Goal: Transaction & Acquisition: Book appointment/travel/reservation

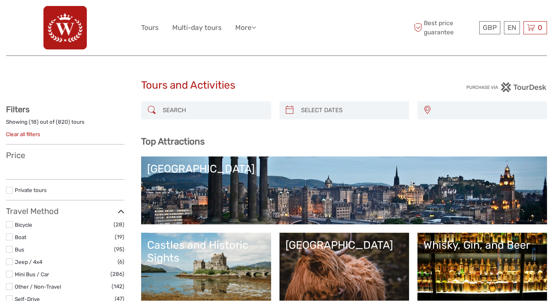
select select
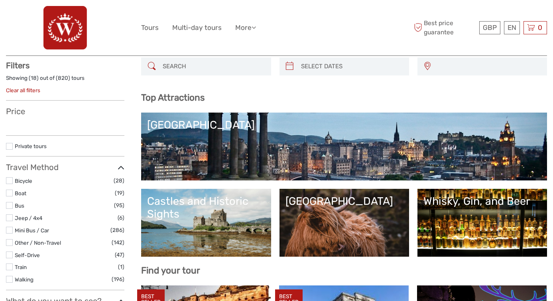
select select
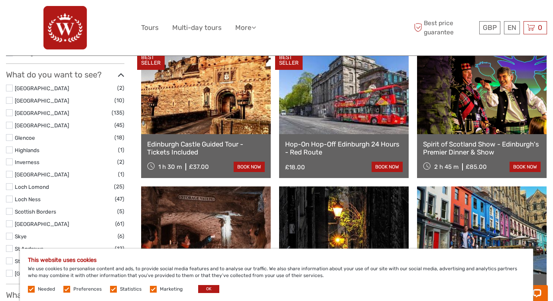
scroll to position [284, 0]
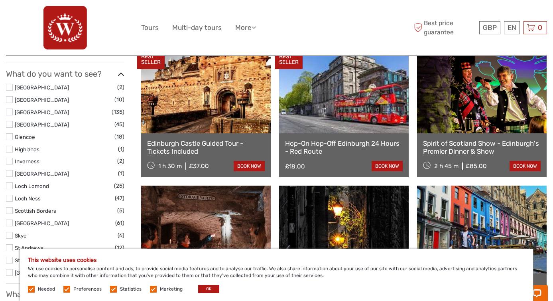
click at [11, 147] on label at bounding box center [9, 149] width 7 height 7
click at [0, 0] on input "checkbox" at bounding box center [0, 0] width 0 height 0
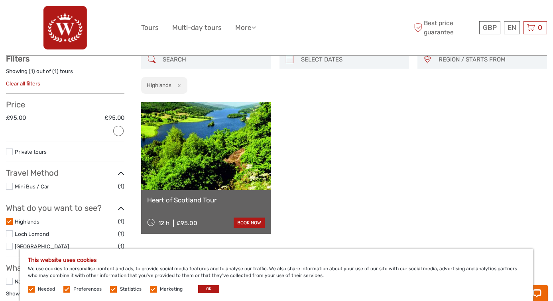
scroll to position [44, 0]
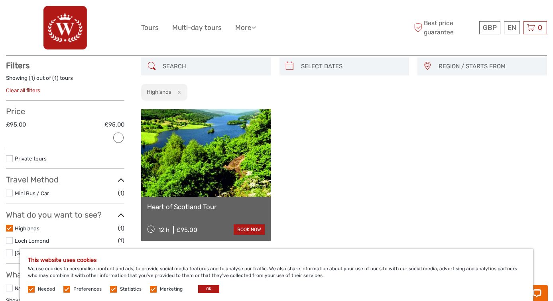
click at [249, 173] on link at bounding box center [206, 153] width 130 height 88
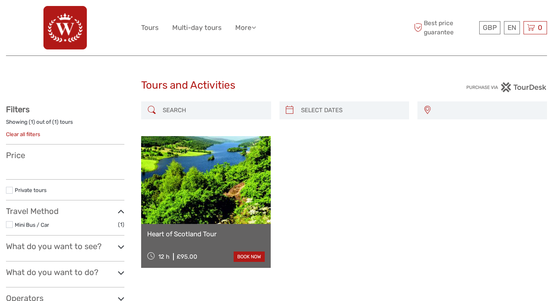
select select
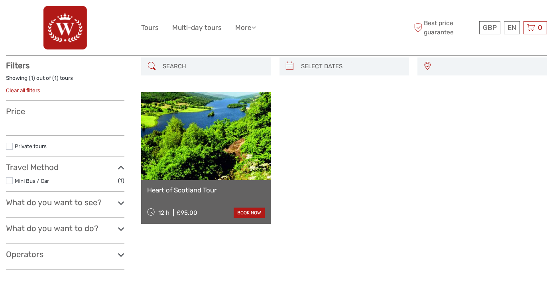
select select
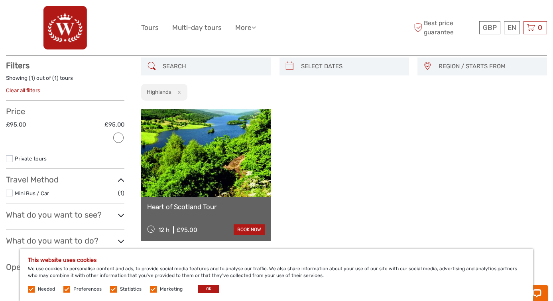
scroll to position [0, 0]
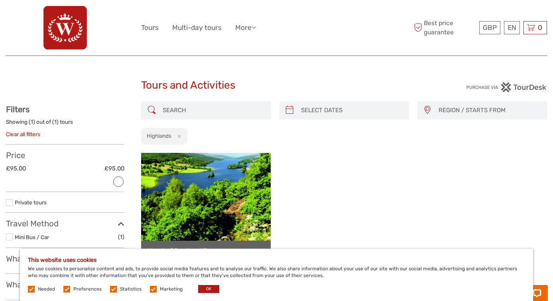
click at [180, 137] on button "x" at bounding box center [178, 136] width 11 height 8
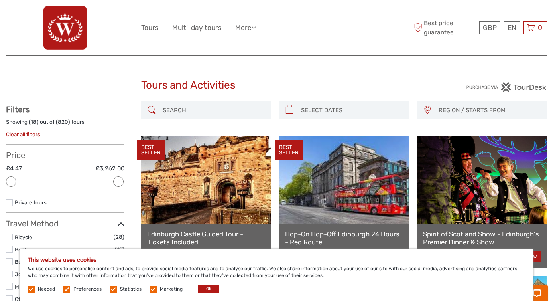
type input "04/09/2025"
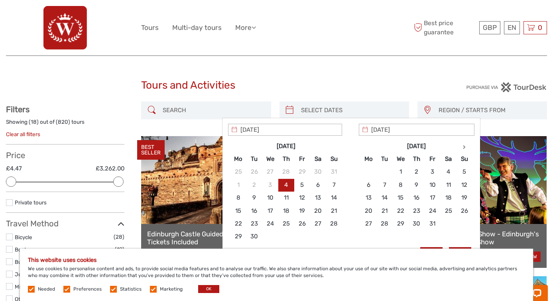
click at [367, 106] on input "search" at bounding box center [351, 110] width 107 height 14
type input "14/10/2025"
type input "07/10/2025"
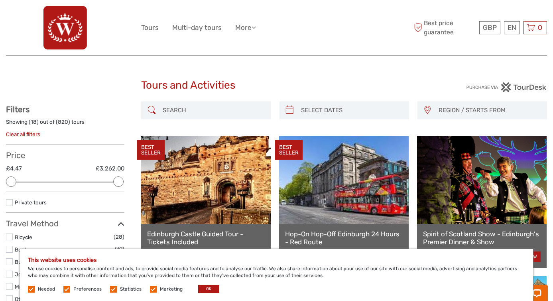
click at [347, 120] on div "REGION / STARTS FROM Aberdeen Dundee Edinburgh Glasgow Inverness North Highland…" at bounding box center [344, 114] width 406 height 26
type input "04/09/2025"
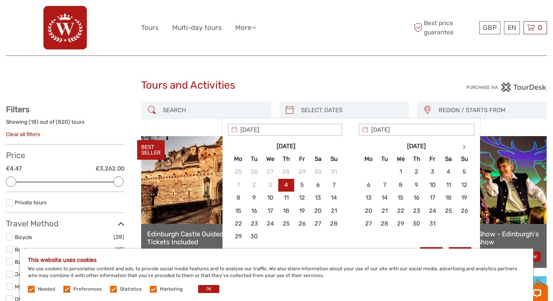
click at [347, 112] on input "search" at bounding box center [351, 110] width 107 height 14
type input "14/10/2025"
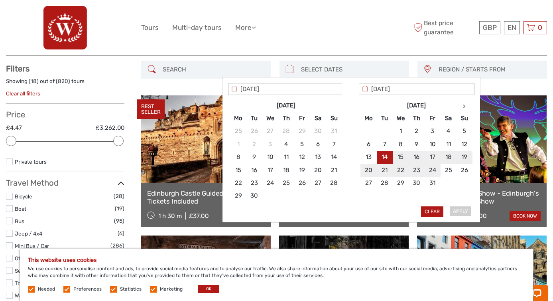
scroll to position [41, 0]
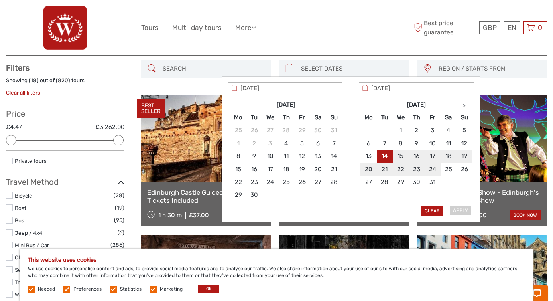
click at [462, 210] on div "Apply Clear" at bounding box center [351, 149] width 246 height 134
type input "15/10/2025"
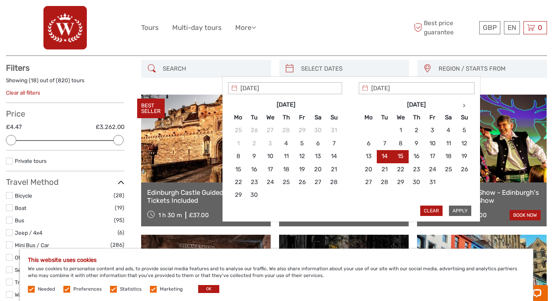
type input "14/10/2025"
click at [463, 211] on button "Apply" at bounding box center [460, 210] width 22 height 10
type input "14/10/2025 - 15/10/2025"
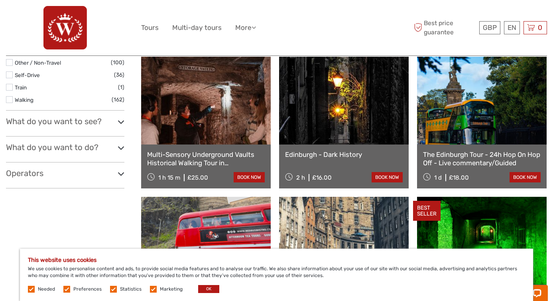
scroll to position [238, 0]
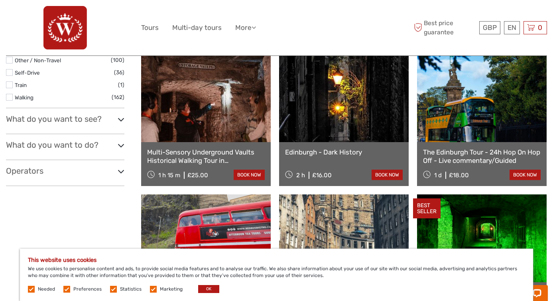
click at [122, 120] on icon at bounding box center [121, 119] width 7 height 11
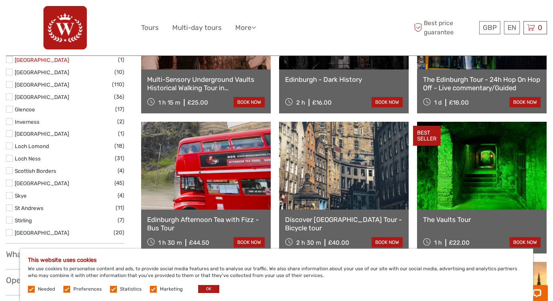
scroll to position [313, 0]
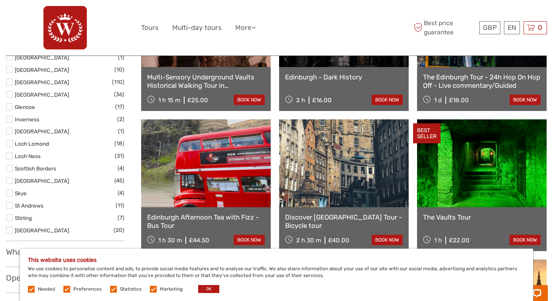
click at [12, 194] on label at bounding box center [9, 192] width 7 height 7
click at [0, 0] on input "checkbox" at bounding box center [0, 0] width 0 height 0
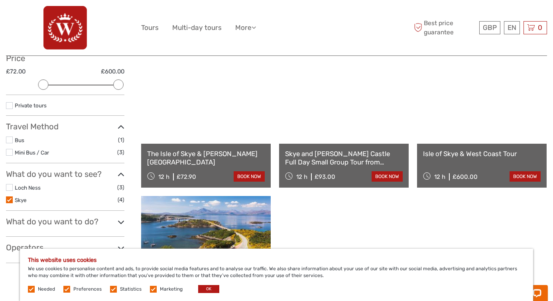
scroll to position [97, 0]
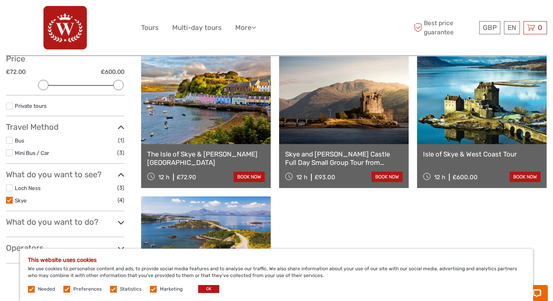
click at [211, 90] on link at bounding box center [206, 100] width 130 height 88
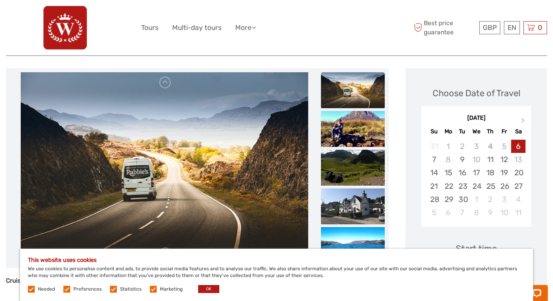
scroll to position [100, 0]
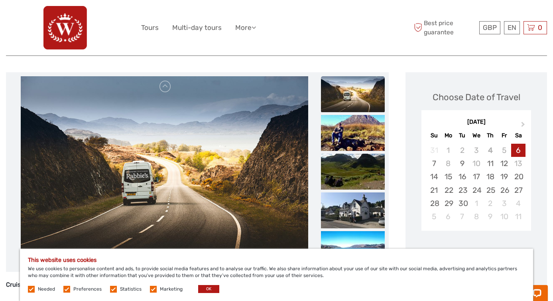
click at [360, 94] on img at bounding box center [353, 94] width 64 height 36
click at [358, 124] on img at bounding box center [353, 133] width 64 height 36
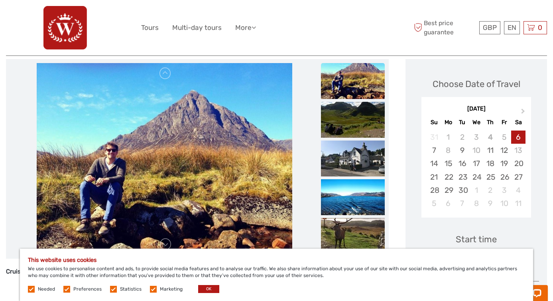
scroll to position [116, 0]
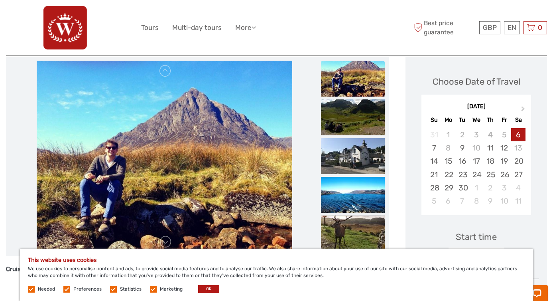
click at [358, 124] on img at bounding box center [353, 117] width 64 height 36
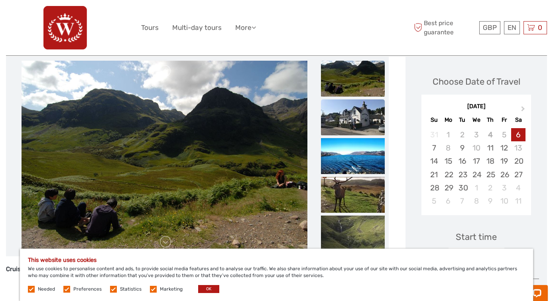
click at [360, 121] on img at bounding box center [353, 117] width 64 height 36
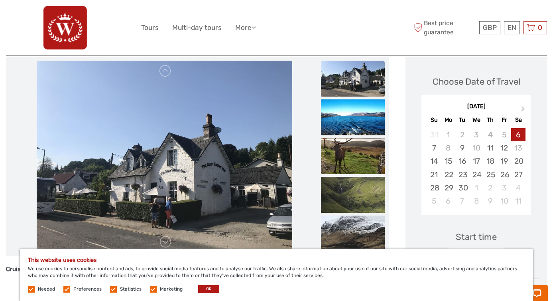
click at [360, 121] on img at bounding box center [353, 117] width 64 height 36
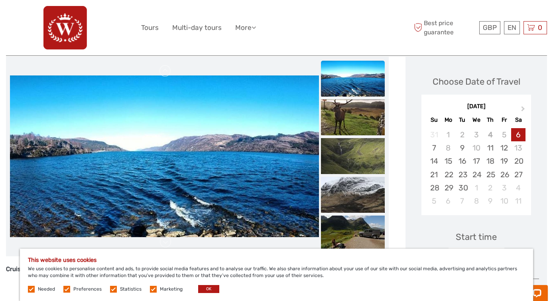
click at [360, 121] on img at bounding box center [353, 117] width 64 height 36
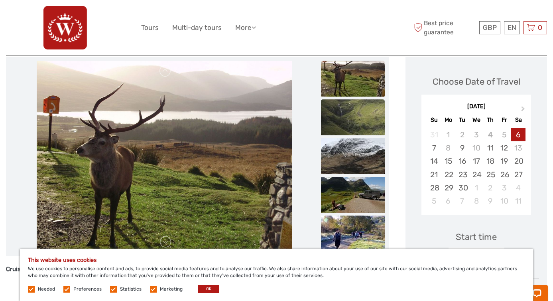
click at [359, 134] on img at bounding box center [353, 117] width 64 height 36
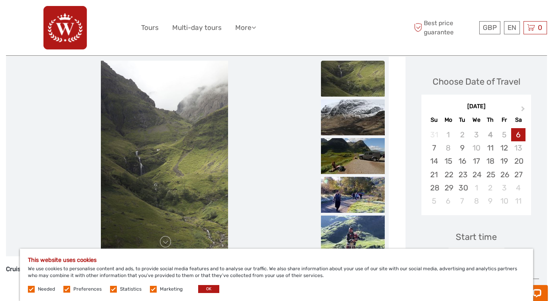
click at [359, 134] on img at bounding box center [353, 117] width 64 height 36
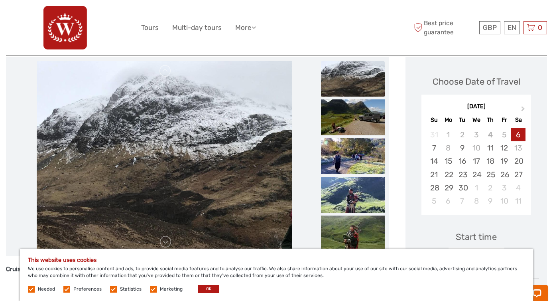
click at [359, 134] on img at bounding box center [353, 117] width 64 height 36
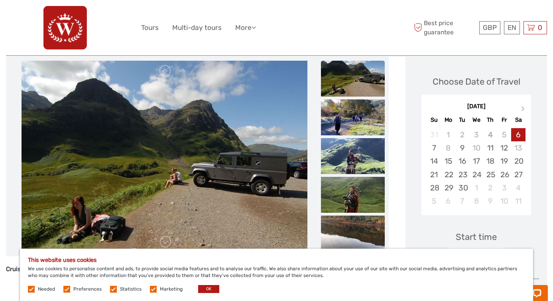
click at [359, 134] on img at bounding box center [353, 117] width 64 height 36
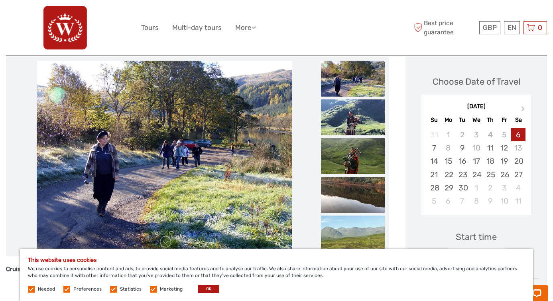
click at [359, 134] on img at bounding box center [353, 117] width 64 height 36
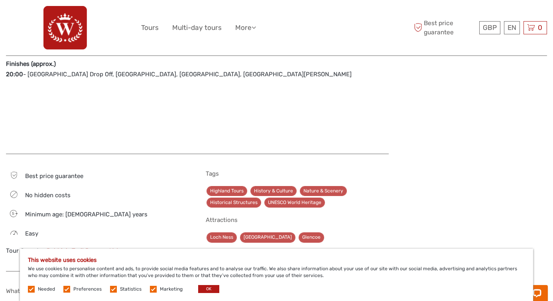
scroll to position [946, 0]
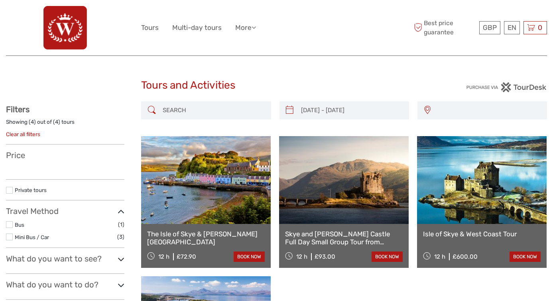
select select
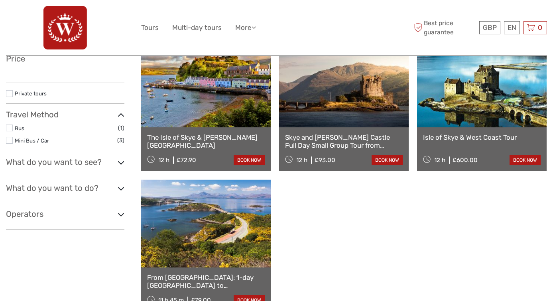
type input "13/10/2025 - 14/10/2025"
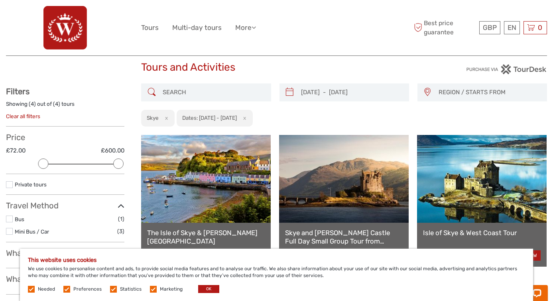
scroll to position [9, 0]
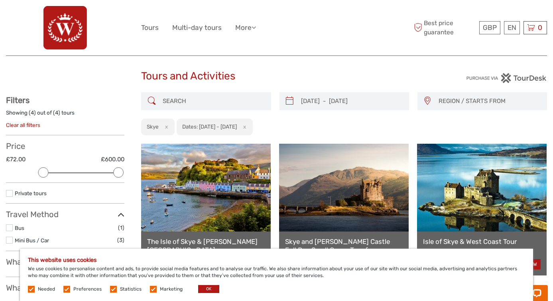
click at [485, 100] on span "REGION / STARTS FROM" at bounding box center [489, 101] width 108 height 13
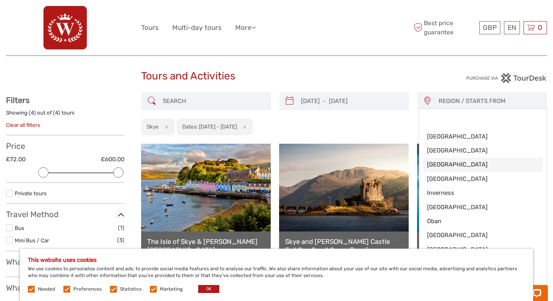
click at [451, 162] on span "[GEOGRAPHIC_DATA]" at bounding box center [476, 164] width 98 height 8
select select "[GEOGRAPHIC_DATA]"
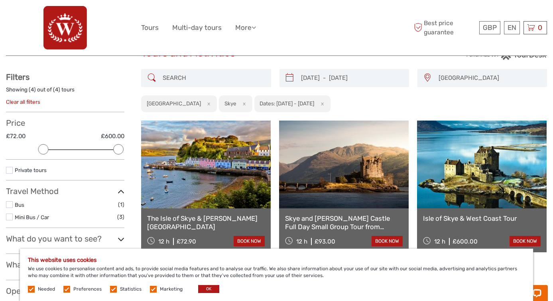
scroll to position [10, 0]
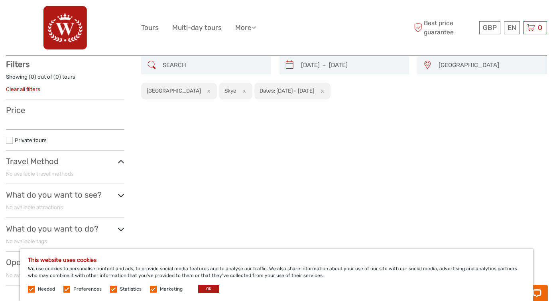
scroll to position [45, 0]
click at [238, 91] on button "x" at bounding box center [243, 91] width 11 height 8
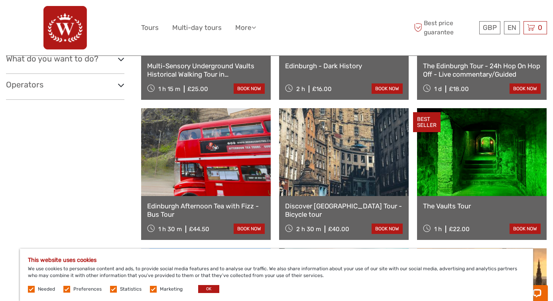
scroll to position [294, 0]
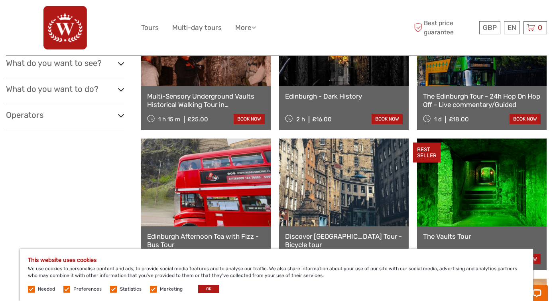
click at [120, 64] on icon at bounding box center [121, 63] width 7 height 11
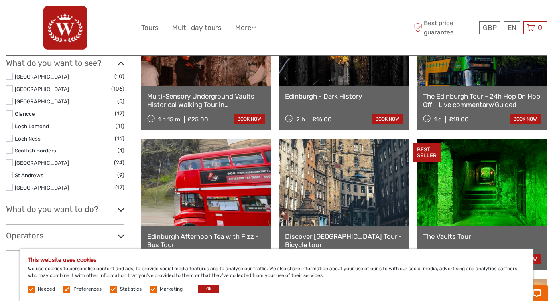
click at [10, 136] on label at bounding box center [9, 138] width 7 height 7
click at [0, 0] on input "checkbox" at bounding box center [0, 0] width 0 height 0
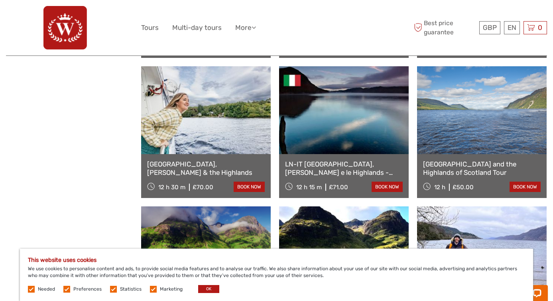
scroll to position [505, 0]
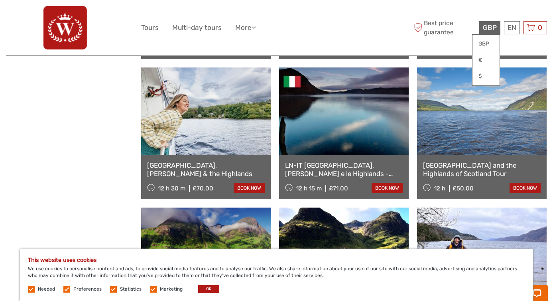
click at [490, 22] on div "GBP GBP € $" at bounding box center [489, 27] width 21 height 13
click at [483, 79] on link "$" at bounding box center [486, 76] width 27 height 14
click at [481, 75] on link "$" at bounding box center [486, 76] width 27 height 14
click at [534, 49] on div "$ GBP € $ EN English Español Deutsch Tours Multi-day tours More Travel Articles…" at bounding box center [276, 27] width 541 height 55
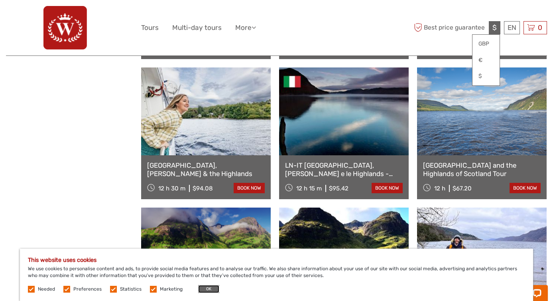
click at [207, 288] on button "OK" at bounding box center [208, 289] width 21 height 8
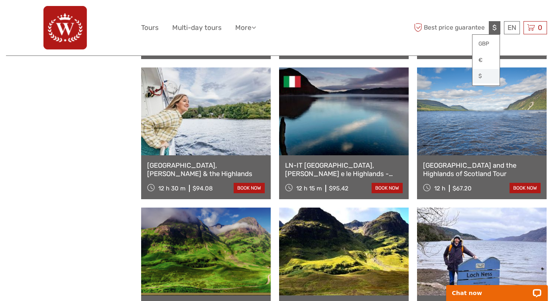
click at [485, 73] on link "$" at bounding box center [486, 76] width 27 height 14
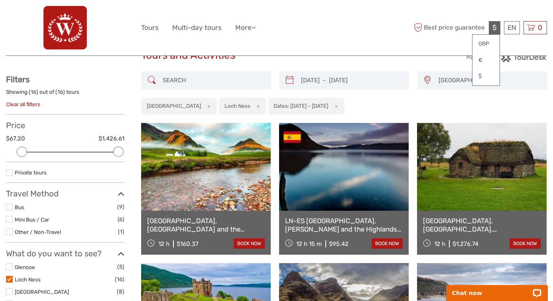
scroll to position [0, 0]
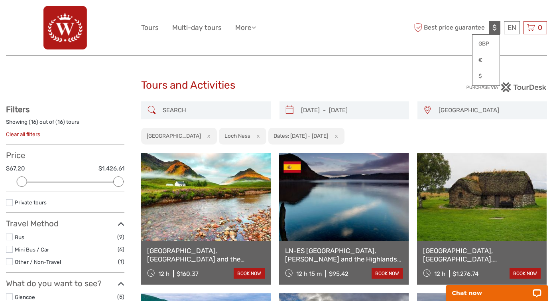
click at [176, 109] on input "search" at bounding box center [213, 110] width 107 height 14
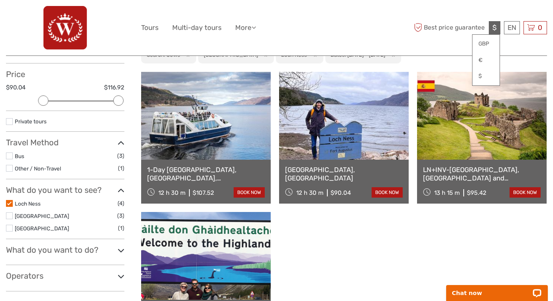
scroll to position [85, 0]
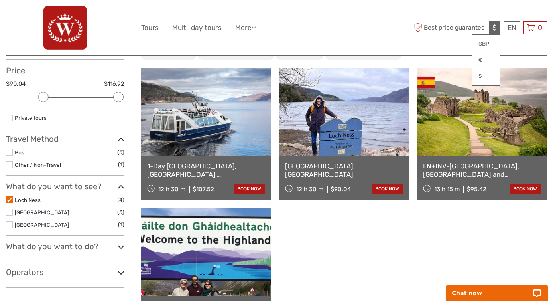
type input "Cows"
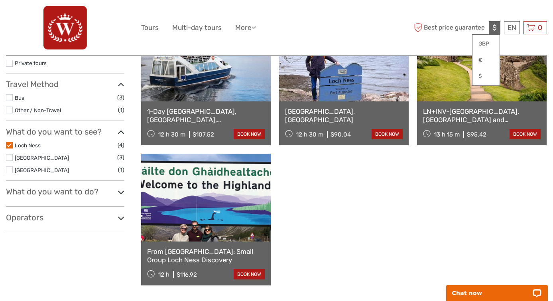
scroll to position [138, 0]
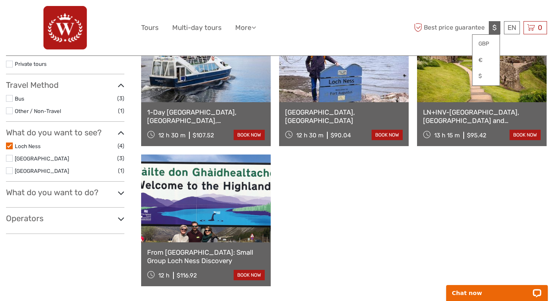
click at [237, 213] on link at bounding box center [206, 198] width 130 height 88
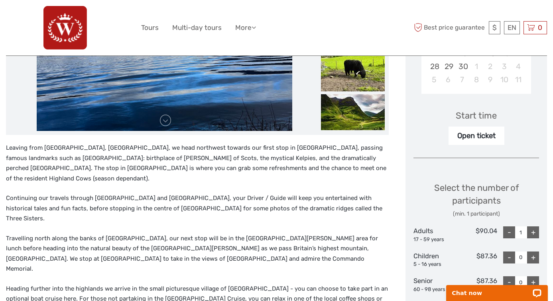
scroll to position [181, 0]
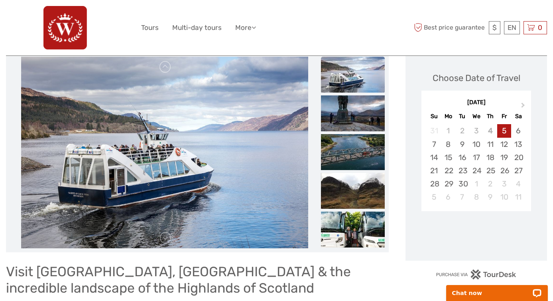
scroll to position [104, 0]
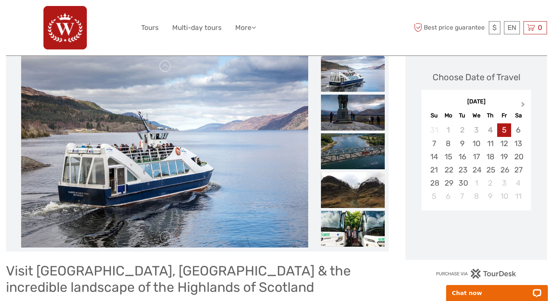
click at [523, 101] on button "Next Month" at bounding box center [524, 106] width 13 height 13
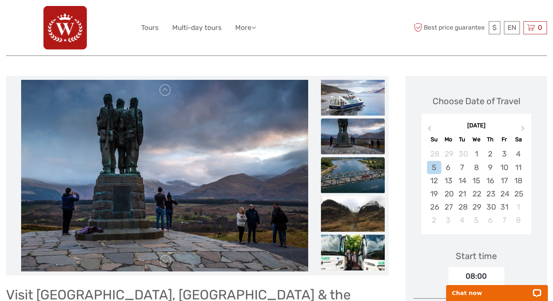
scroll to position [84, 0]
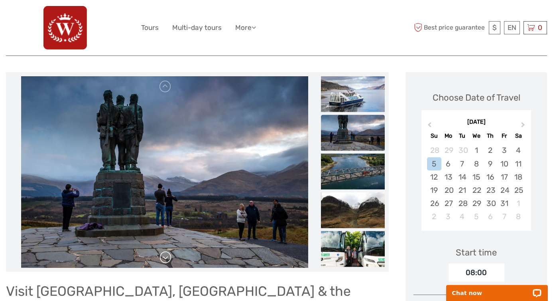
click at [167, 259] on link at bounding box center [165, 257] width 13 height 13
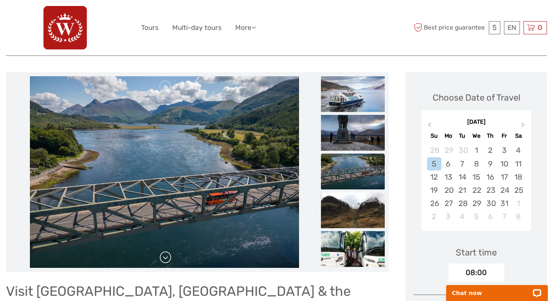
click at [167, 259] on link at bounding box center [165, 257] width 13 height 13
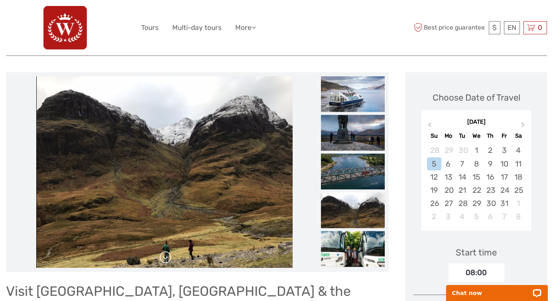
click at [167, 259] on link at bounding box center [165, 257] width 13 height 13
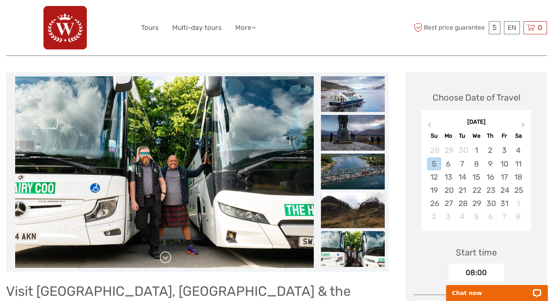
click at [167, 259] on link at bounding box center [165, 257] width 13 height 13
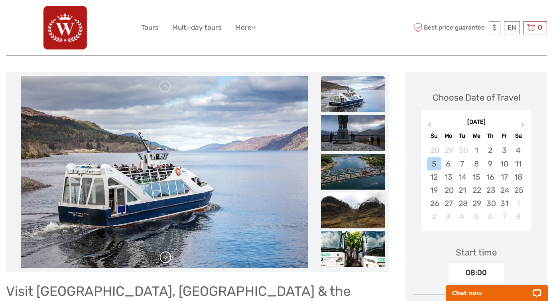
click at [167, 259] on link at bounding box center [165, 257] width 13 height 13
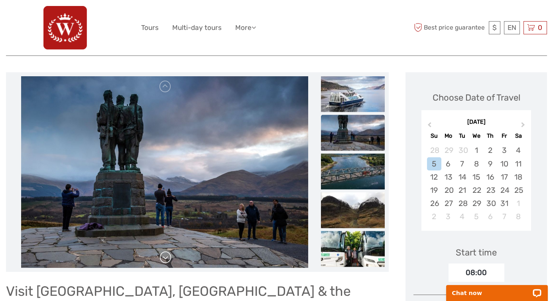
click at [167, 259] on link at bounding box center [165, 257] width 13 height 13
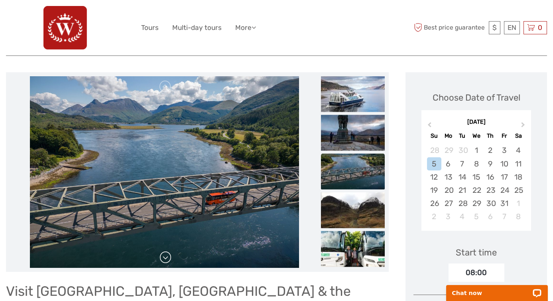
click at [167, 259] on link at bounding box center [165, 257] width 13 height 13
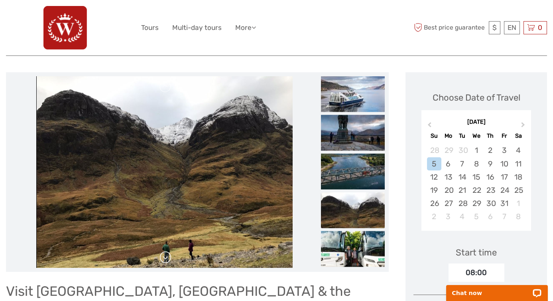
click at [167, 259] on link at bounding box center [165, 257] width 13 height 13
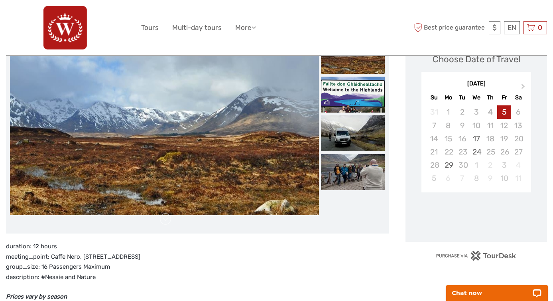
scroll to position [110, 0]
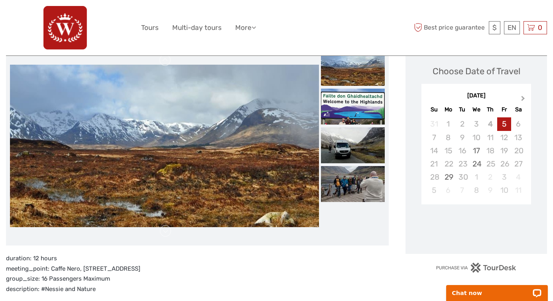
click at [524, 94] on button "Next Month" at bounding box center [524, 100] width 13 height 13
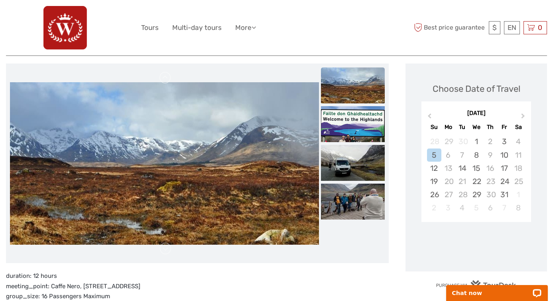
scroll to position [80, 0]
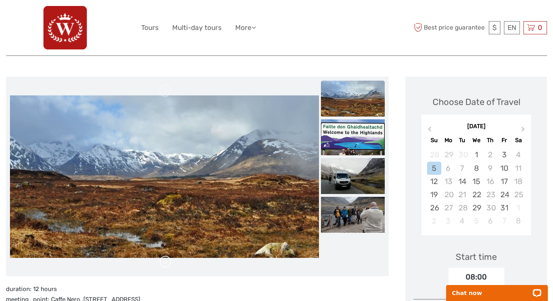
click at [165, 260] on link at bounding box center [165, 261] width 13 height 13
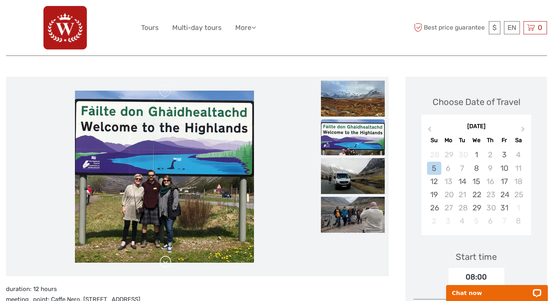
click at [165, 260] on link at bounding box center [165, 261] width 13 height 13
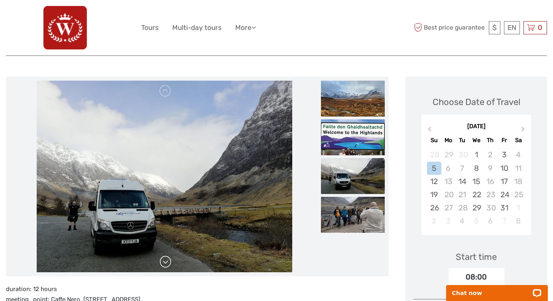
click at [165, 260] on link at bounding box center [165, 261] width 13 height 13
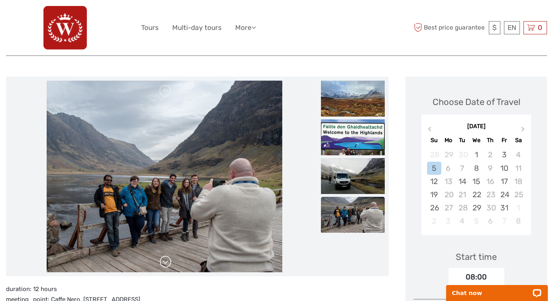
click at [165, 260] on link at bounding box center [165, 261] width 13 height 13
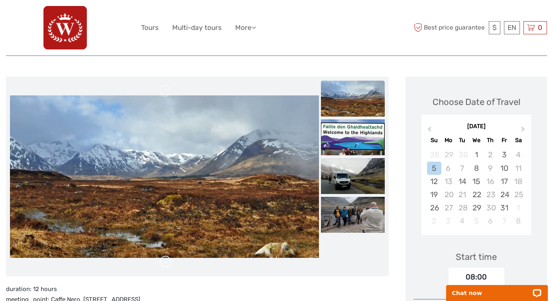
click at [165, 260] on link at bounding box center [165, 261] width 13 height 13
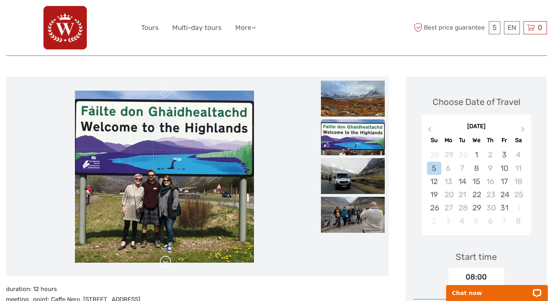
click at [165, 260] on link at bounding box center [165, 261] width 13 height 13
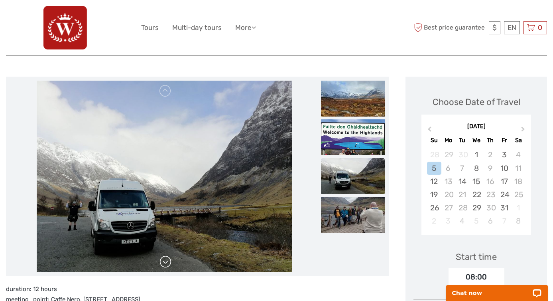
click at [165, 260] on link at bounding box center [165, 261] width 13 height 13
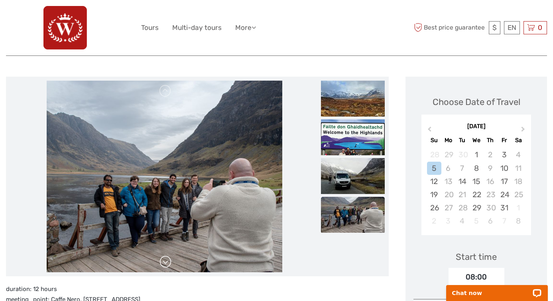
click at [165, 260] on link at bounding box center [165, 261] width 13 height 13
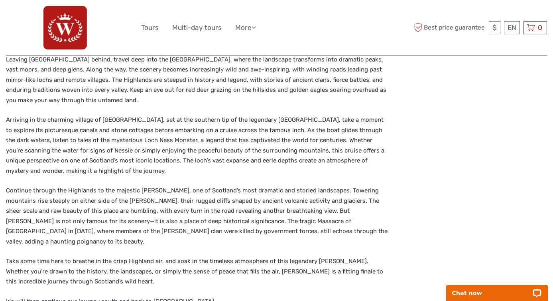
scroll to position [603, 0]
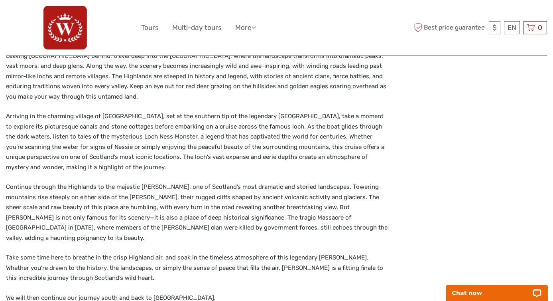
click at [260, 188] on p "Continue through the Highlands to the majestic [PERSON_NAME], one of Scotland’s…" at bounding box center [197, 212] width 383 height 61
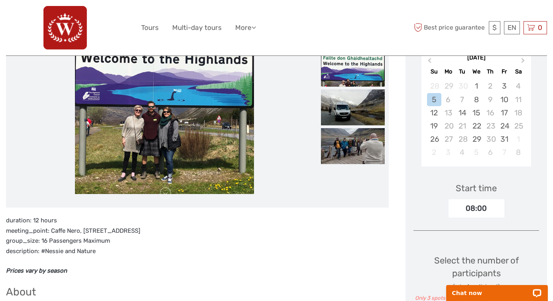
scroll to position [130, 0]
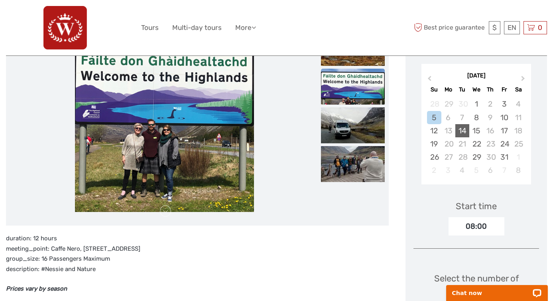
click at [462, 131] on div "14" at bounding box center [462, 130] width 14 height 13
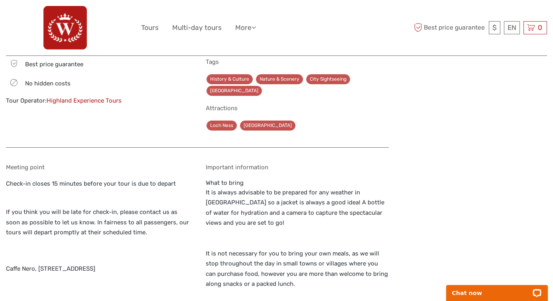
scroll to position [932, 0]
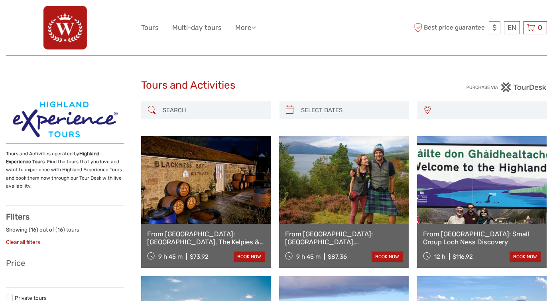
select select
